Goal: Task Accomplishment & Management: Manage account settings

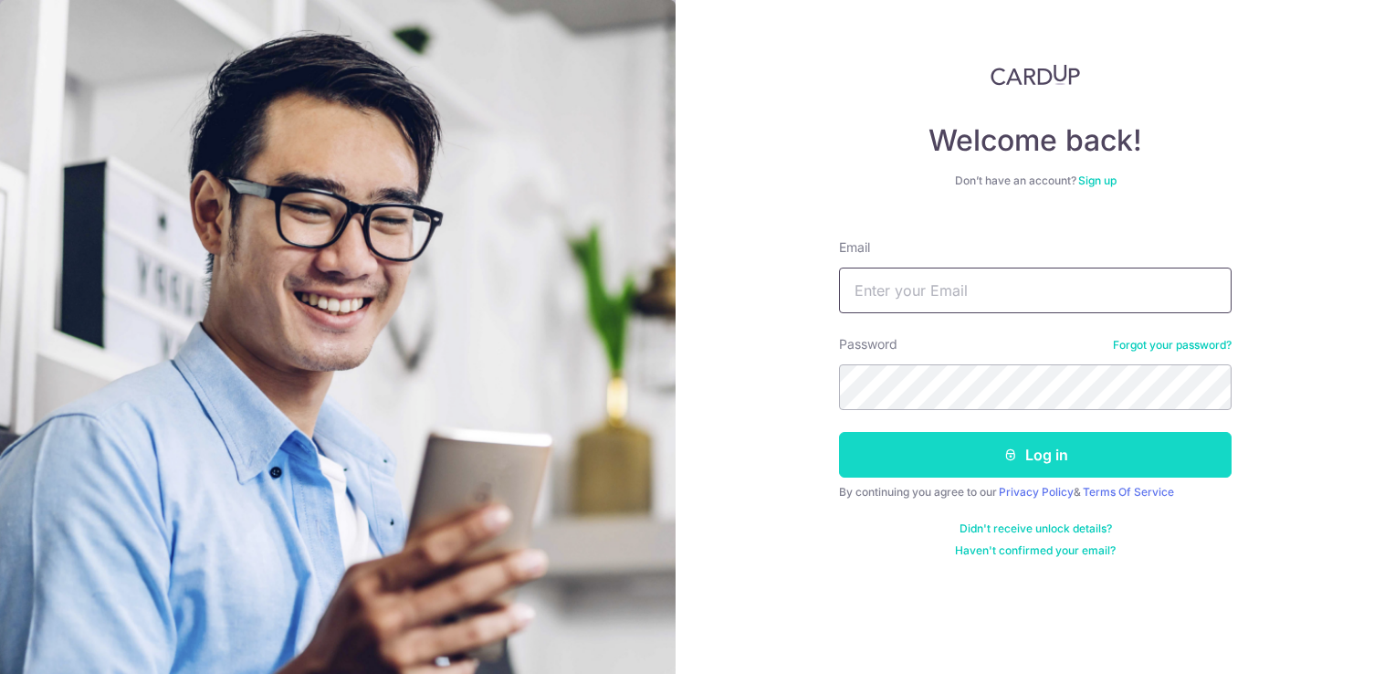
type input "[DOMAIN_NAME][EMAIL_ADDRESS][DOMAIN_NAME]"
click at [1061, 451] on button "Log in" at bounding box center [1035, 455] width 393 height 46
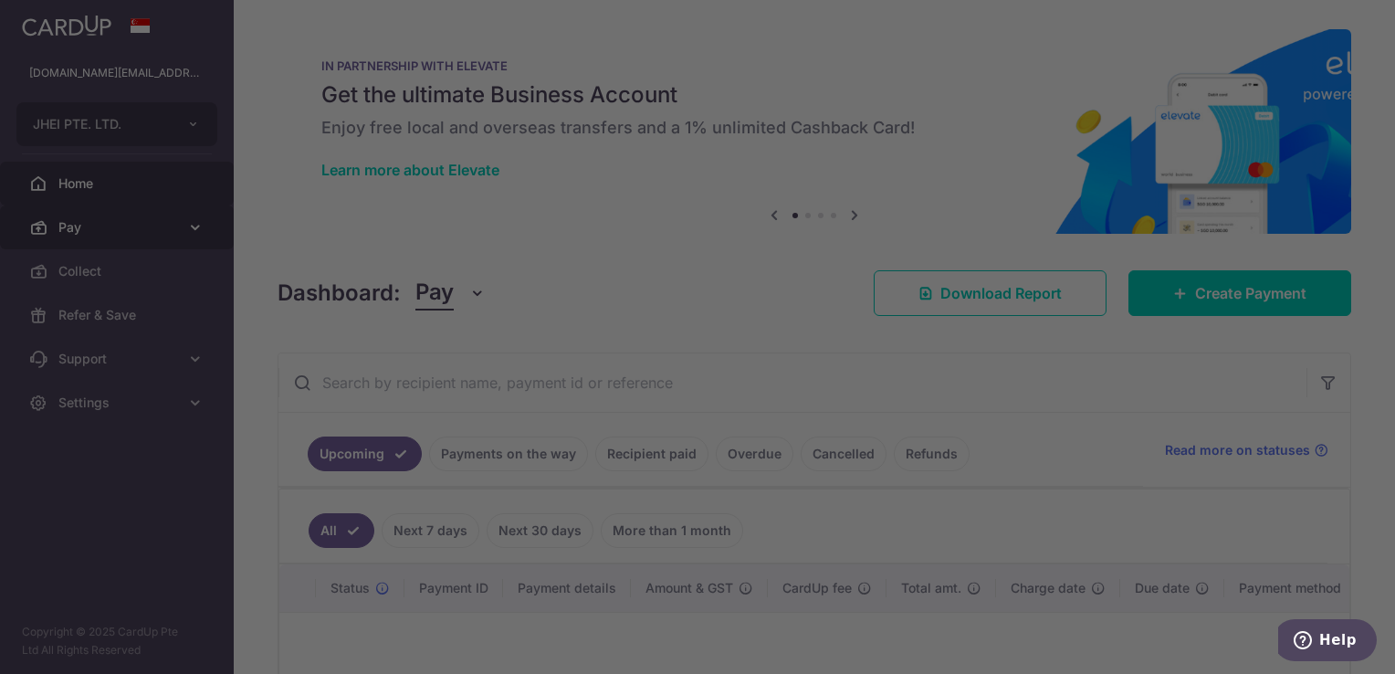
click at [196, 218] on div at bounding box center [704, 340] width 1409 height 680
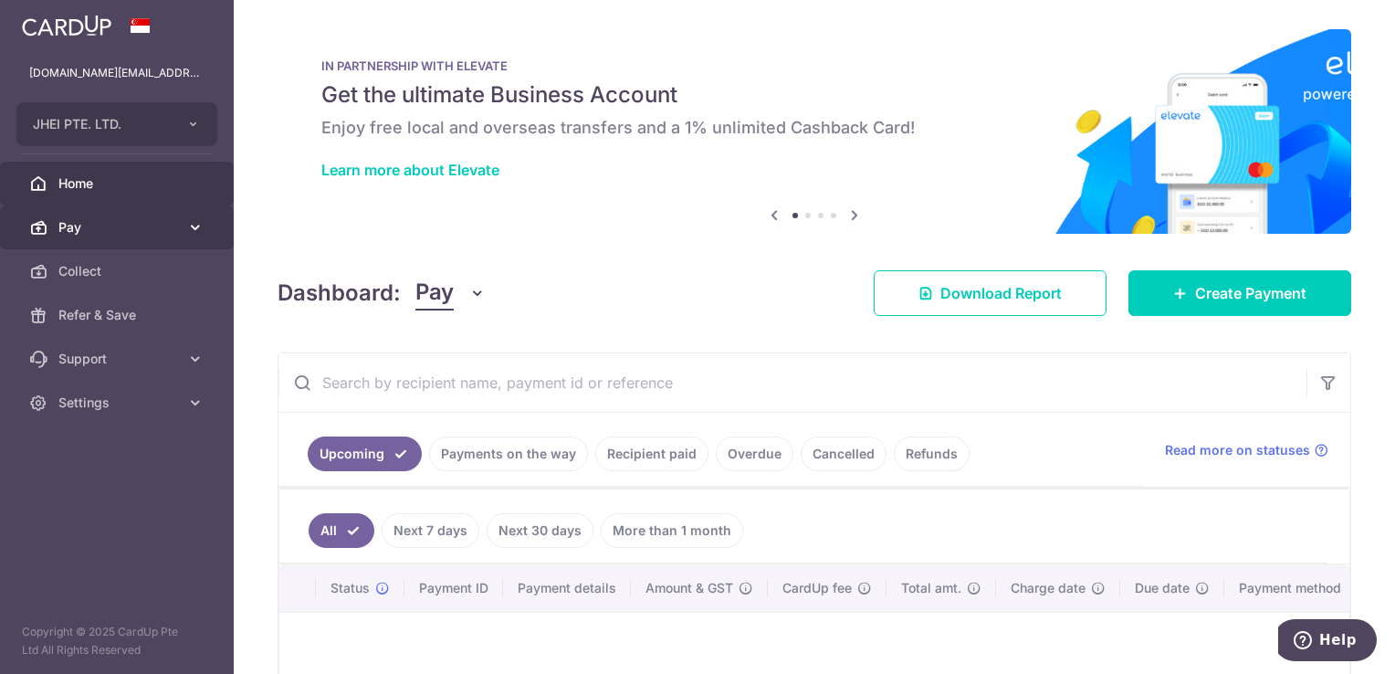
click at [191, 224] on icon at bounding box center [195, 227] width 18 height 18
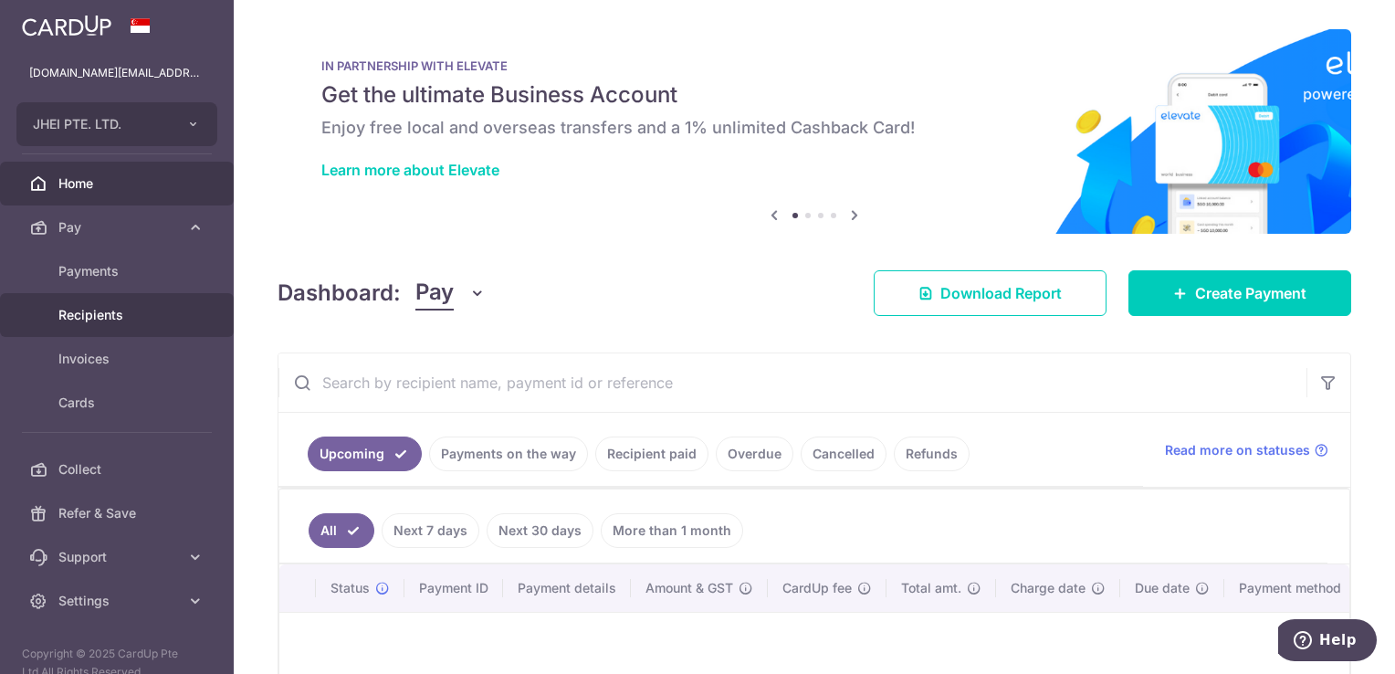
click at [135, 313] on span "Recipients" at bounding box center [118, 315] width 121 height 18
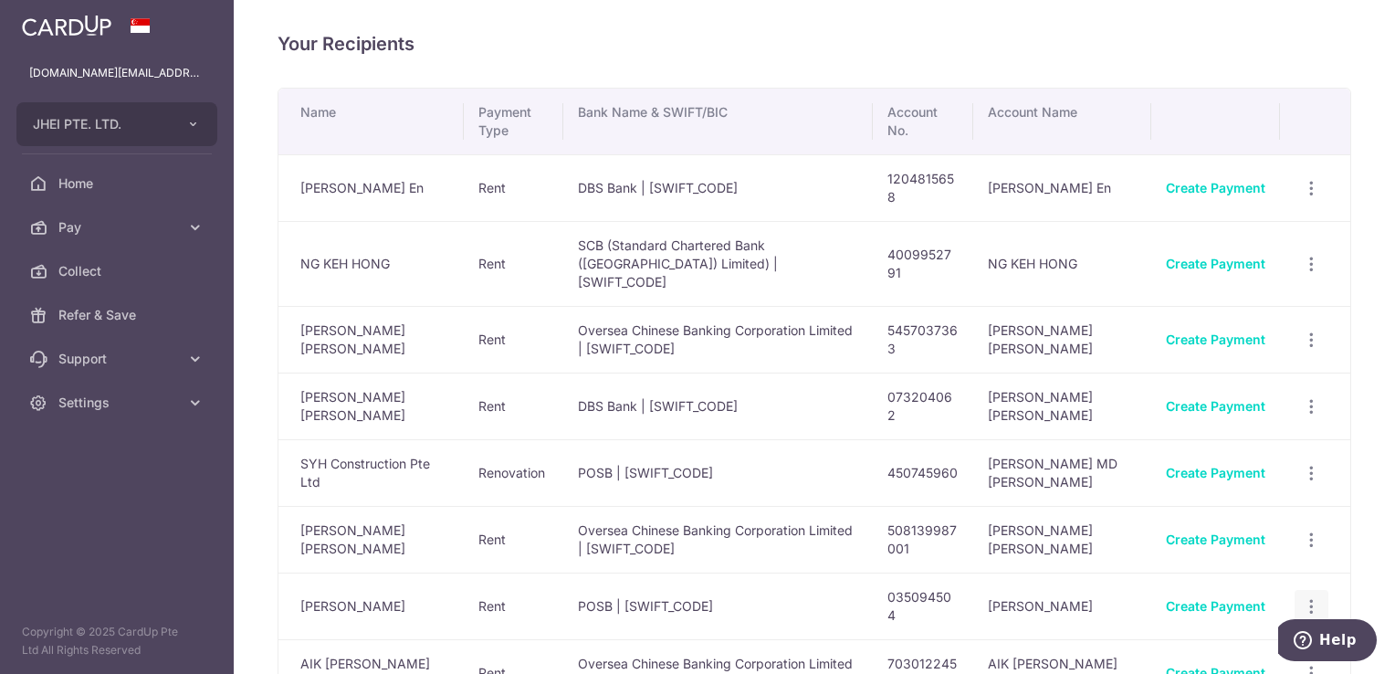
click at [1302, 597] on icon "button" at bounding box center [1311, 606] width 19 height 19
click at [1234, 646] on span "View/Edit" at bounding box center [1251, 657] width 124 height 22
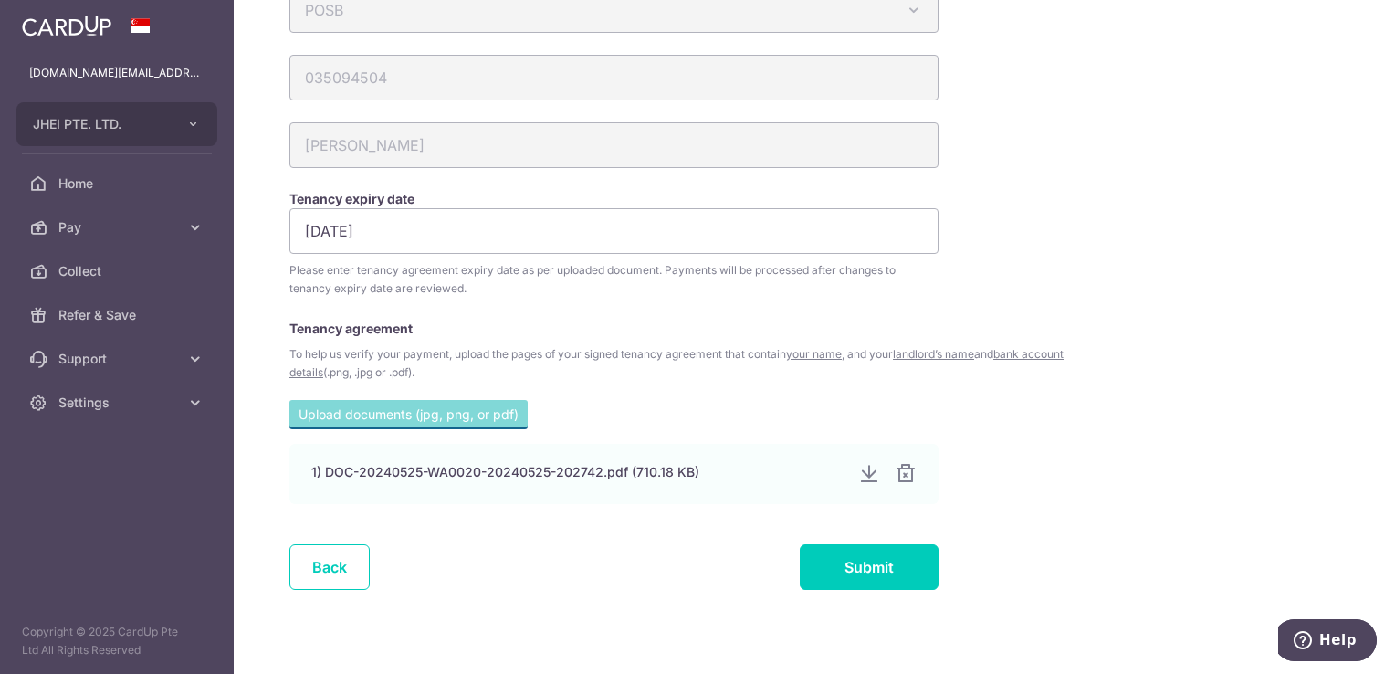
scroll to position [203, 0]
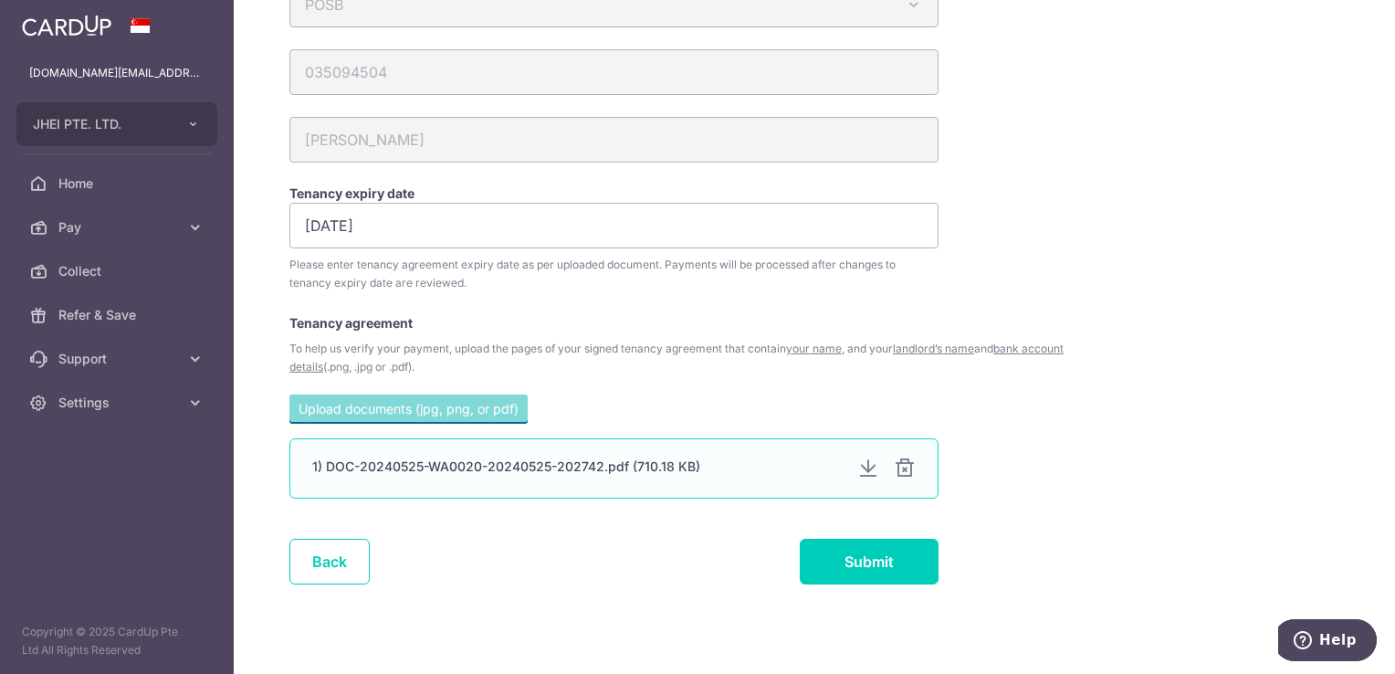
click at [446, 467] on div "1) DOC-20240525-WA0020-20240525-202742.pdf (710.18 KB)" at bounding box center [577, 466] width 530 height 18
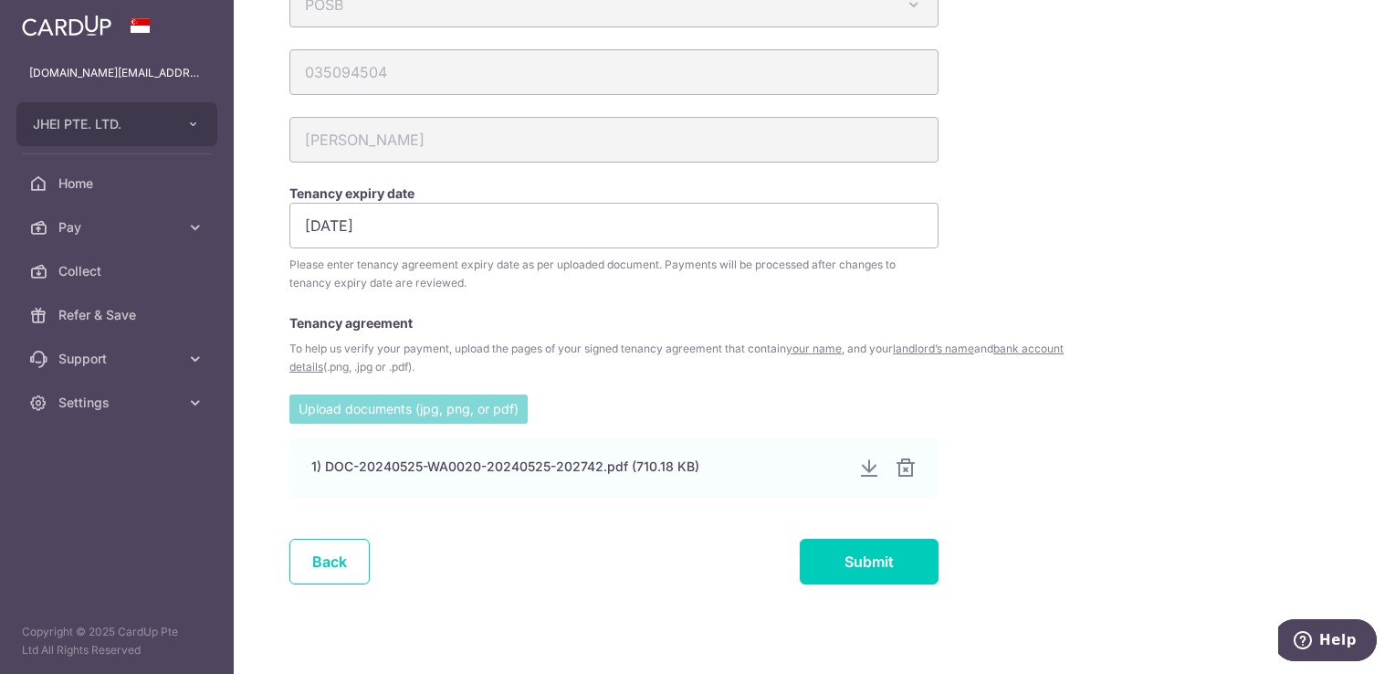
click at [438, 411] on input "file" at bounding box center [408, 407] width 238 height 27
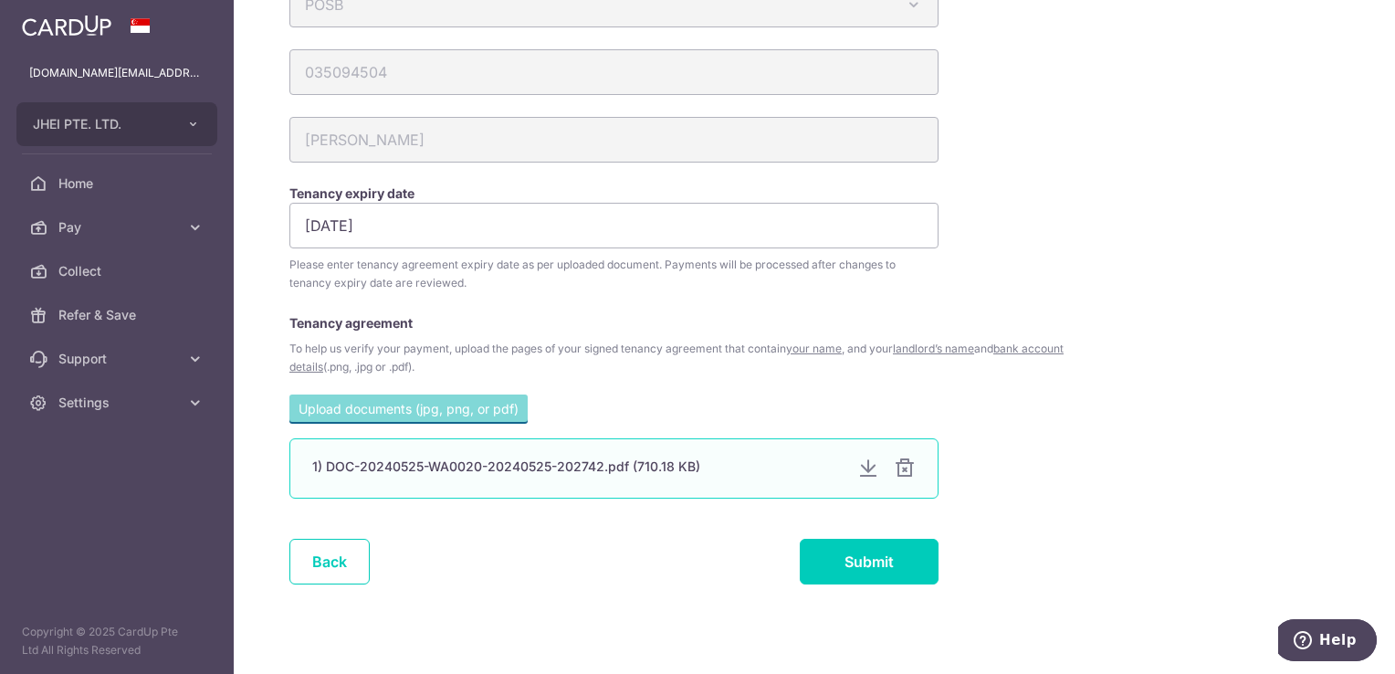
click at [866, 473] on div at bounding box center [868, 468] width 22 height 22
